Goal: Information Seeking & Learning: Understand process/instructions

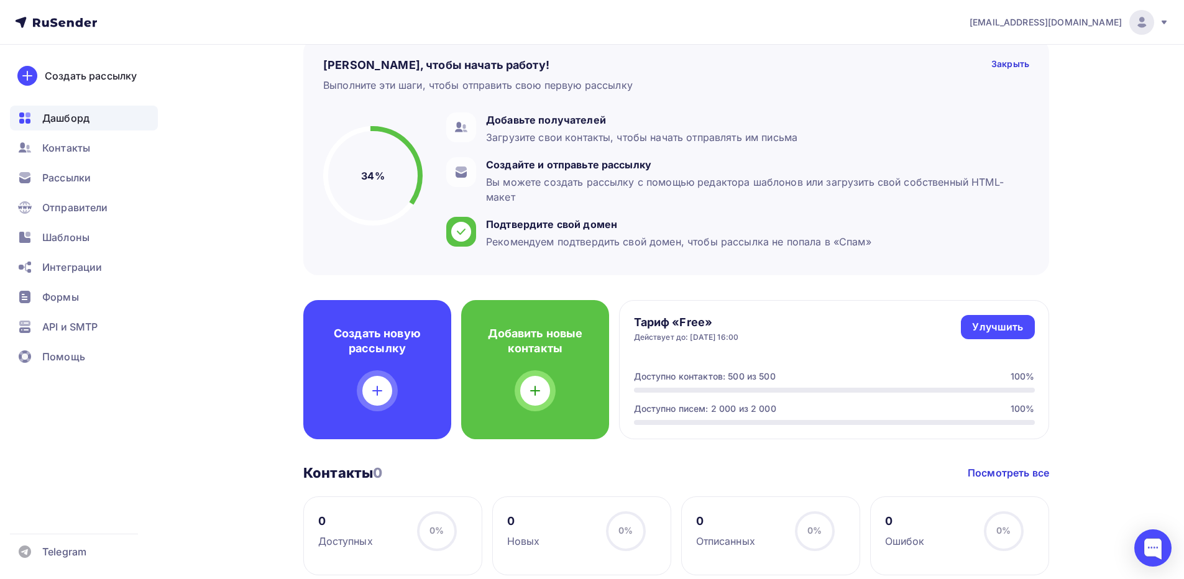
scroll to position [62, 0]
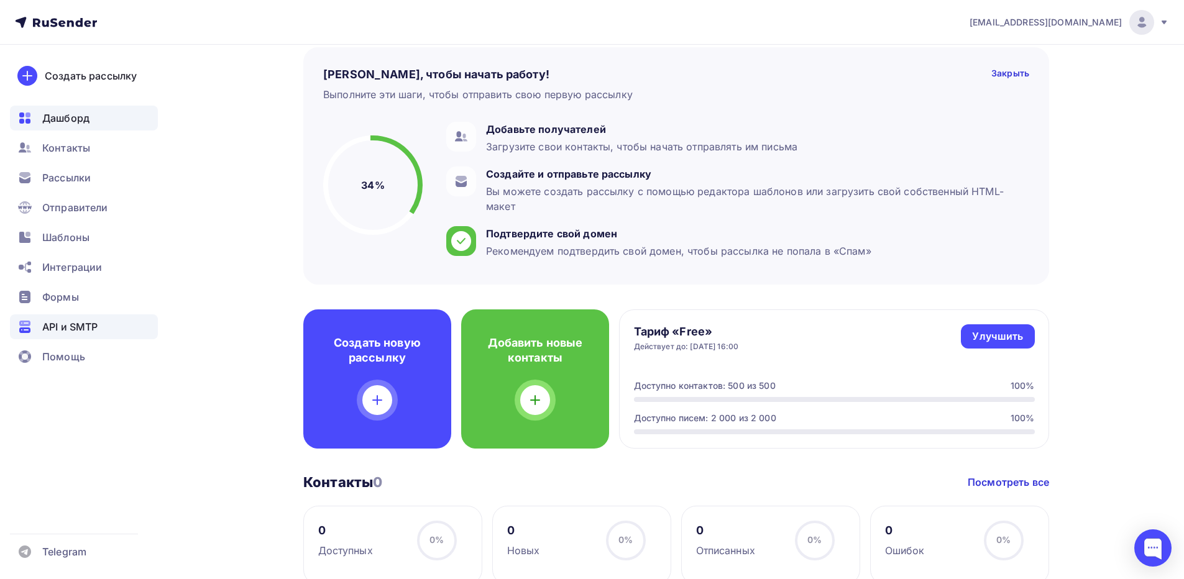
click at [75, 328] on span "API и SMTP" at bounding box center [69, 327] width 55 height 15
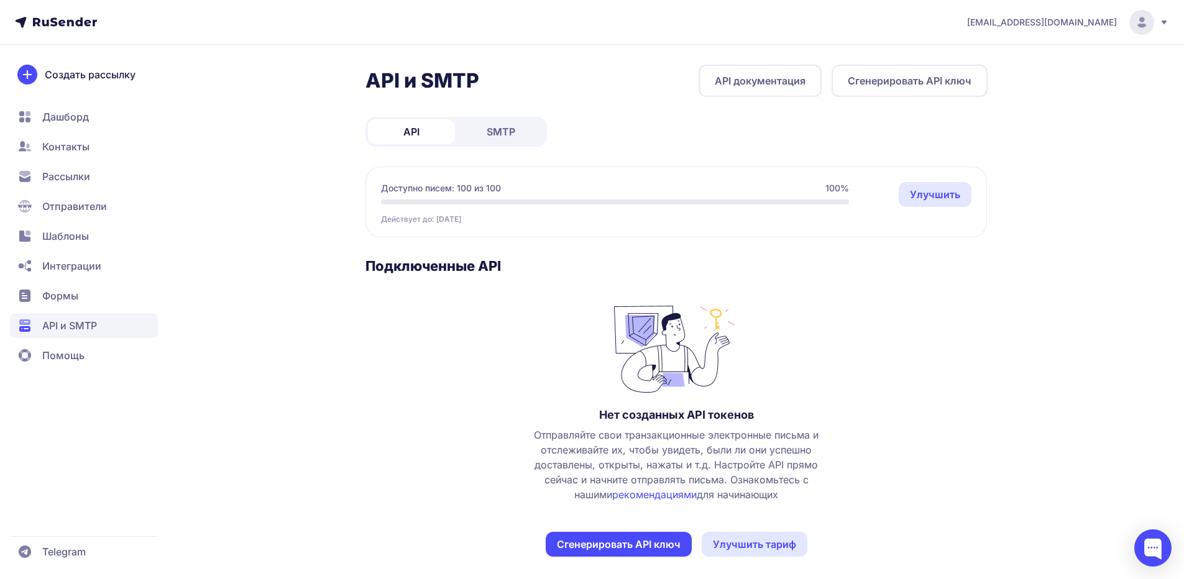
click at [511, 135] on span "SMTP" at bounding box center [501, 131] width 29 height 15
